Goal: Task Accomplishment & Management: Manage account settings

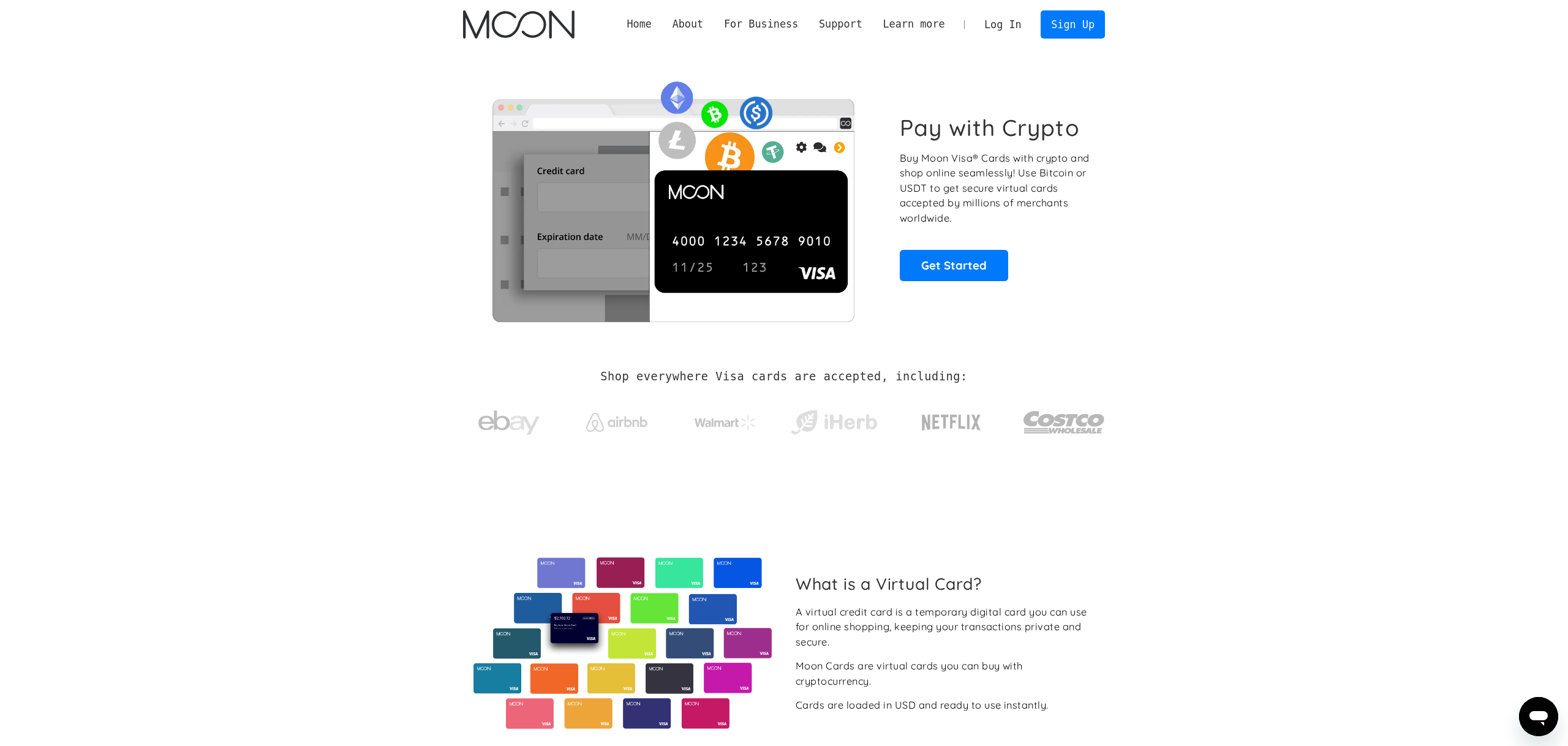
click at [1004, 22] on link "Log In" at bounding box center [1003, 24] width 58 height 27
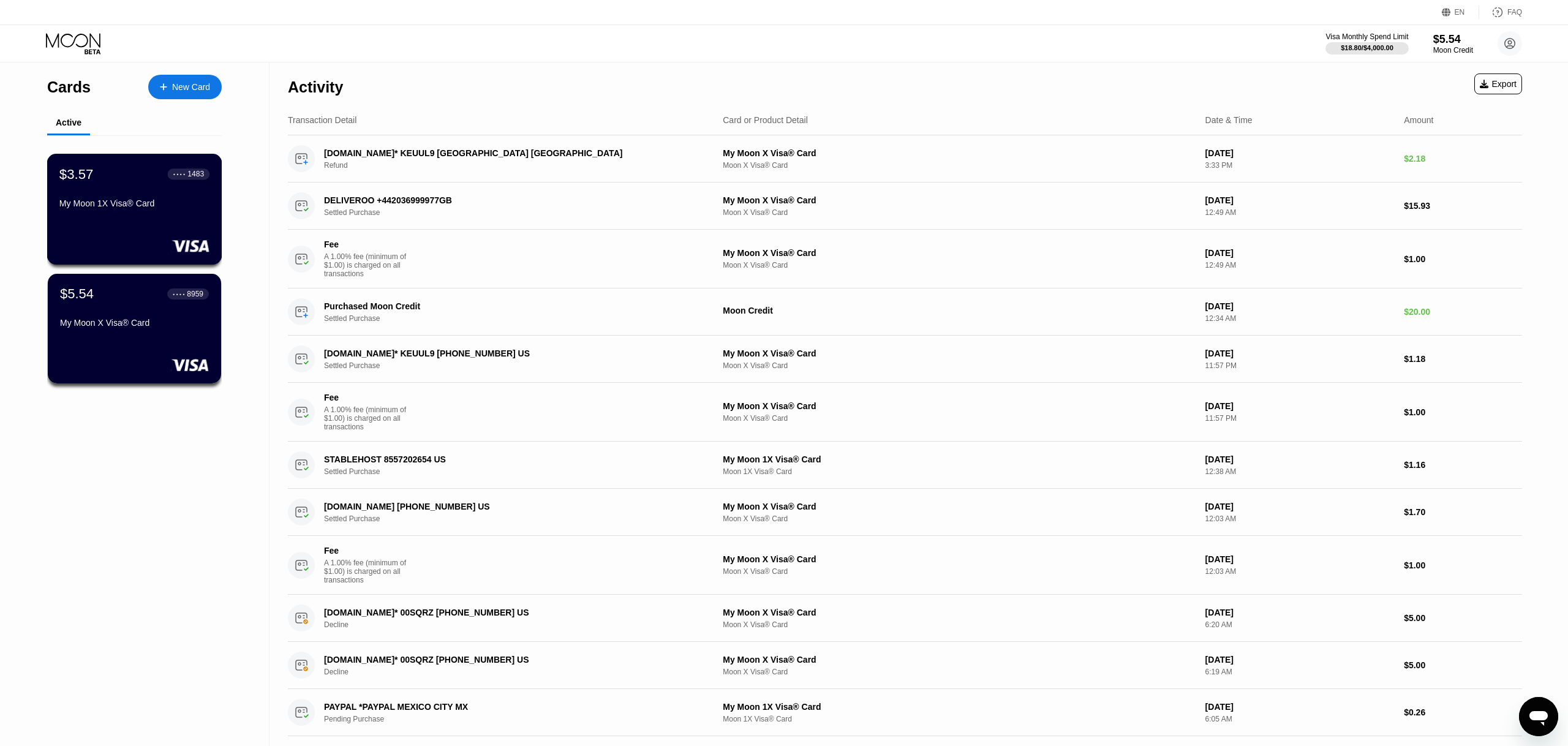
click at [130, 217] on div "$3.57 ● ● ● ● 1483 My Moon 1X Visa® Card" at bounding box center [134, 209] width 175 height 111
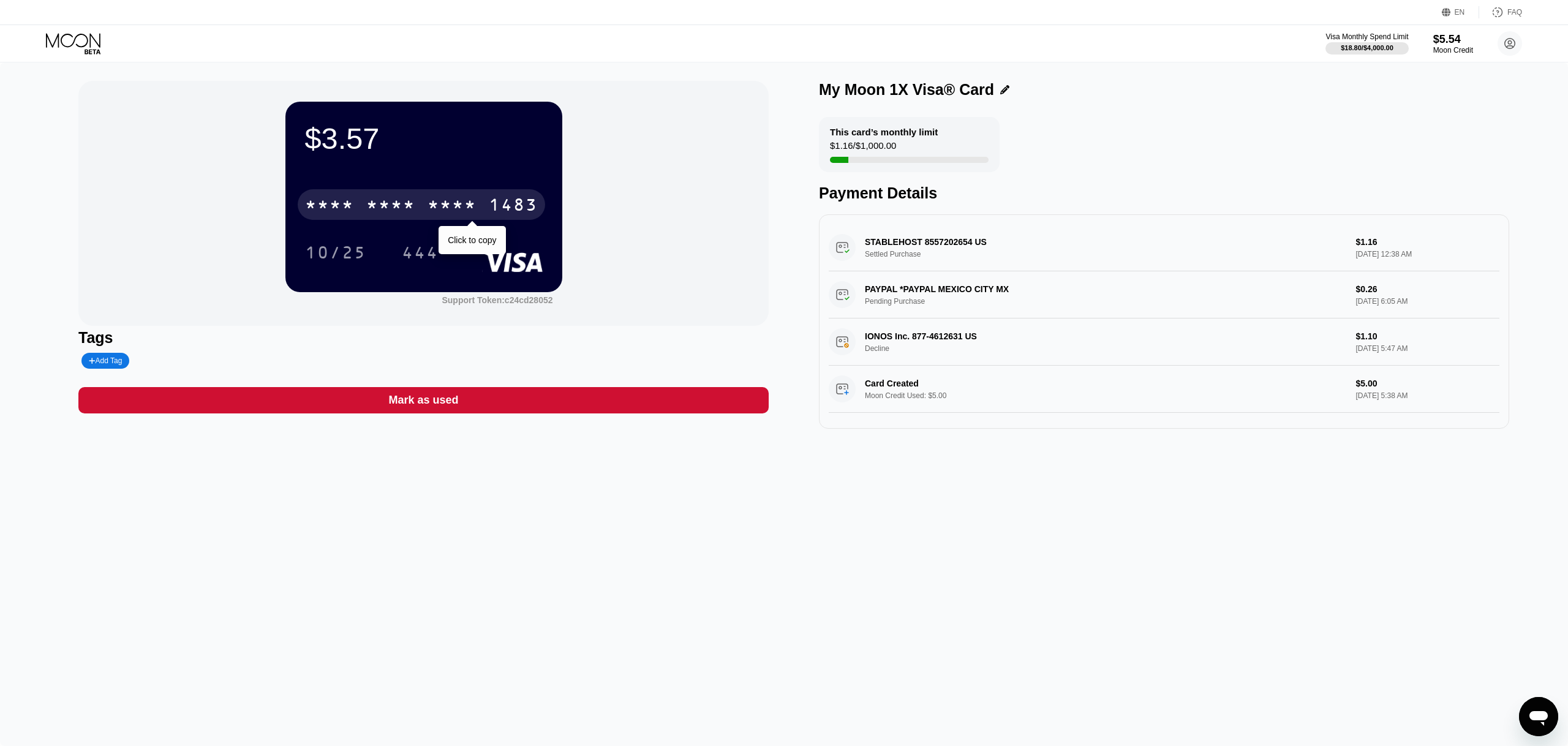
click at [463, 213] on div "* * * *" at bounding box center [452, 206] width 49 height 19
click at [463, 213] on div "2178" at bounding box center [452, 206] width 49 height 19
